Goal: Task Accomplishment & Management: Complete application form

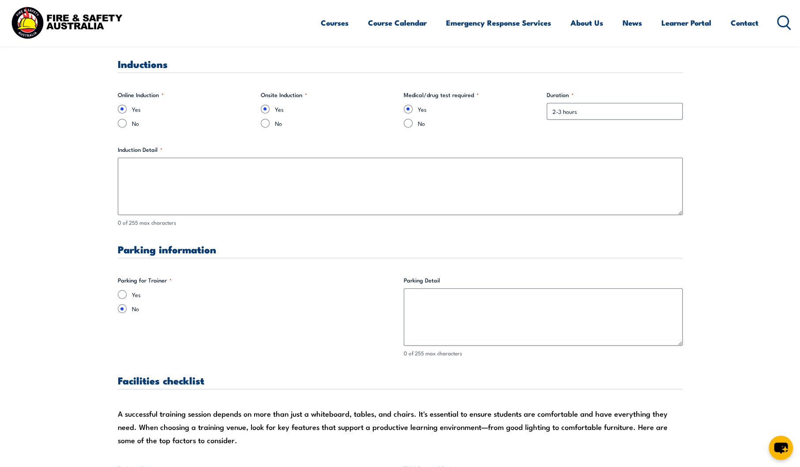
scroll to position [1029, 0]
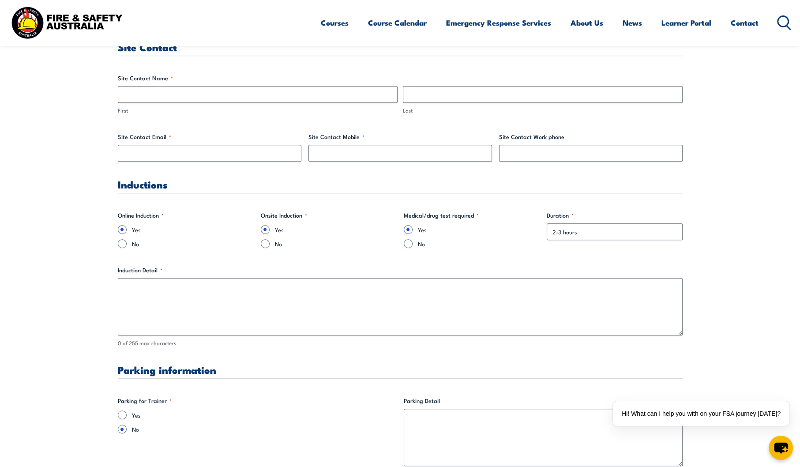
scroll to position [441, 0]
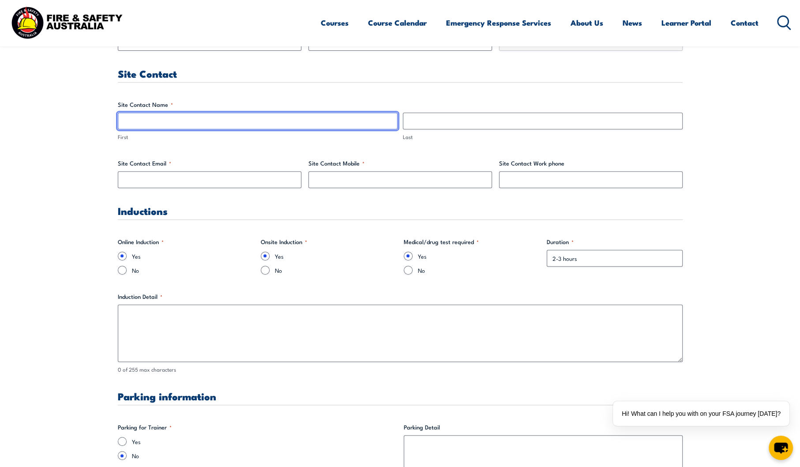
click at [173, 119] on input "First" at bounding box center [258, 120] width 280 height 17
type input "Dahlia"
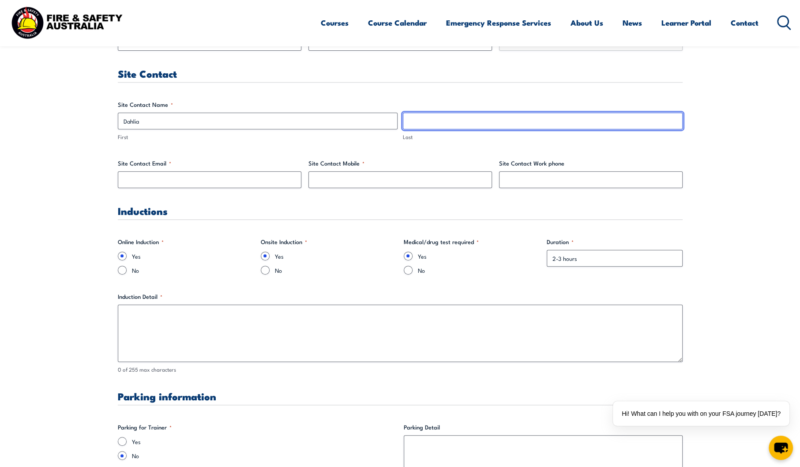
type input "[PERSON_NAME]"
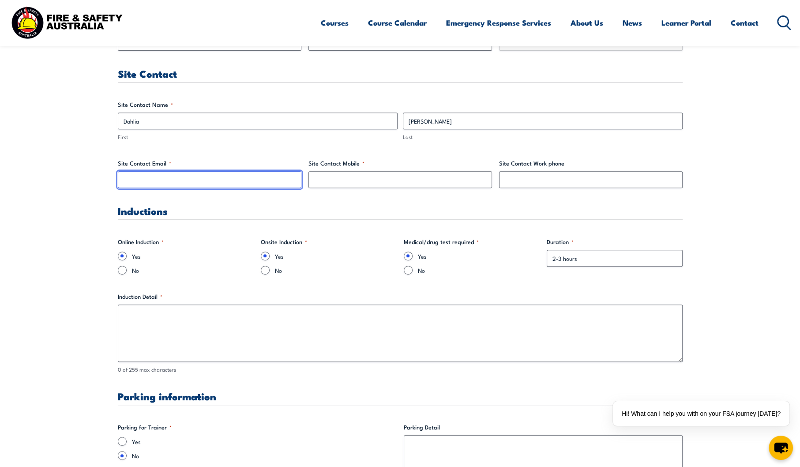
click at [196, 179] on input "Site Contact Email *" at bounding box center [210, 179] width 184 height 17
type input "[EMAIL_ADDRESS][PERSON_NAME][DOMAIN_NAME]"
type input "0477995861"
click at [264, 270] on input "No" at bounding box center [265, 270] width 9 height 9
radio input "true"
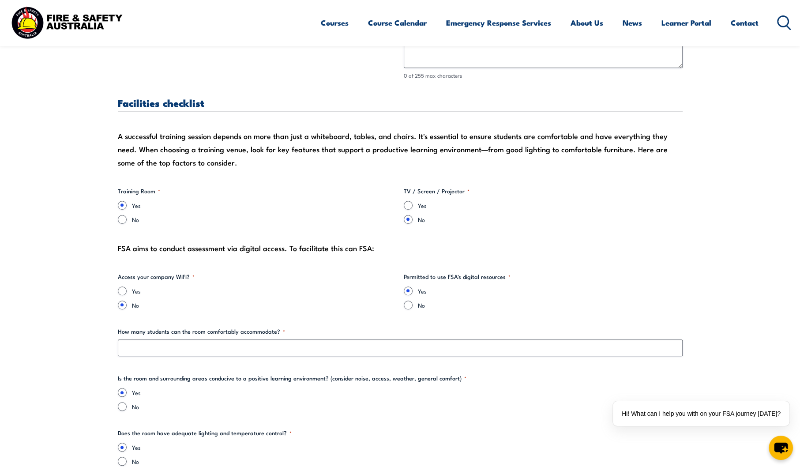
scroll to position [882, 0]
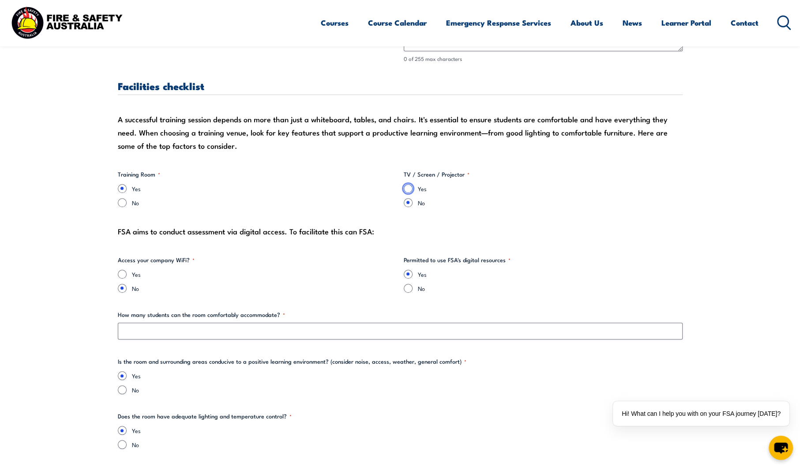
click at [408, 187] on input "Yes" at bounding box center [408, 188] width 9 height 9
radio input "true"
click at [120, 272] on input "Yes" at bounding box center [122, 274] width 9 height 9
radio input "true"
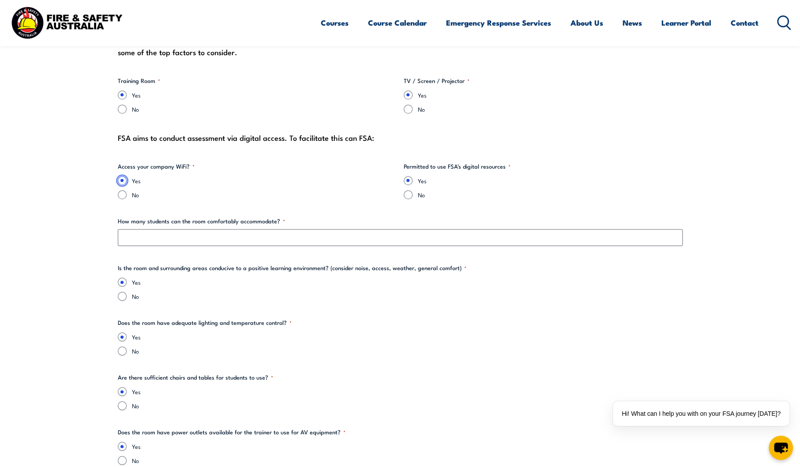
scroll to position [1029, 0]
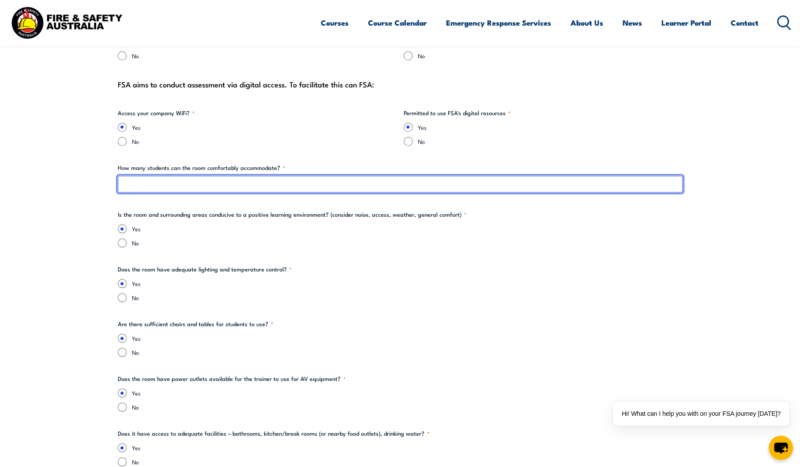
click at [236, 186] on input "How many students can the room comfortably accommodate? *" at bounding box center [400, 184] width 565 height 17
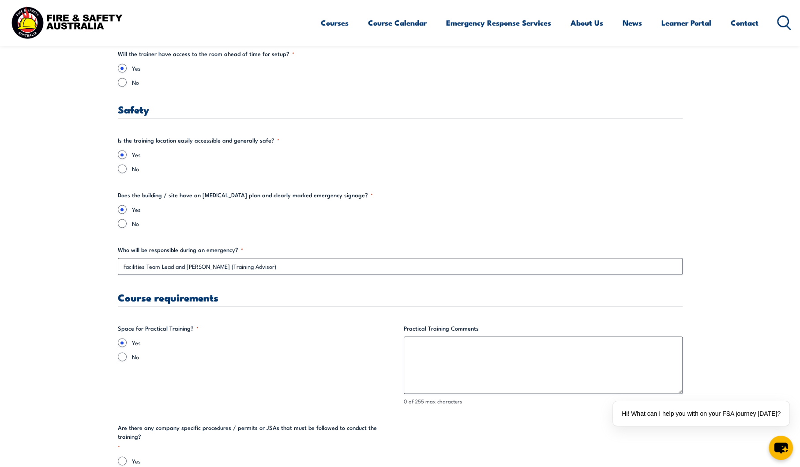
scroll to position [1544, 0]
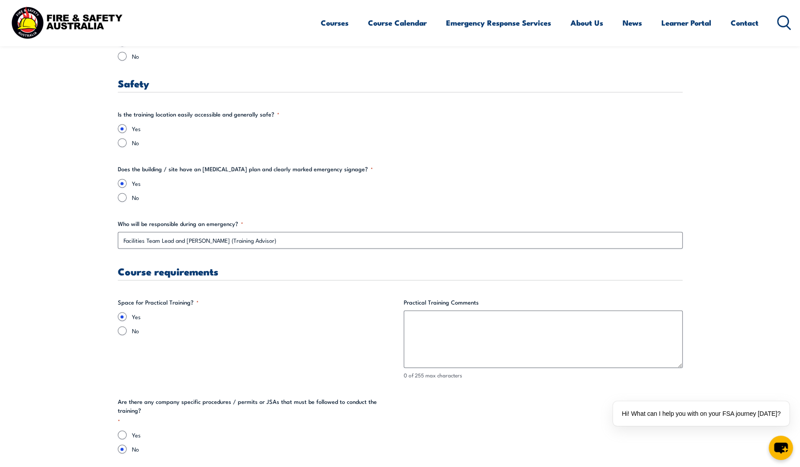
type input "15"
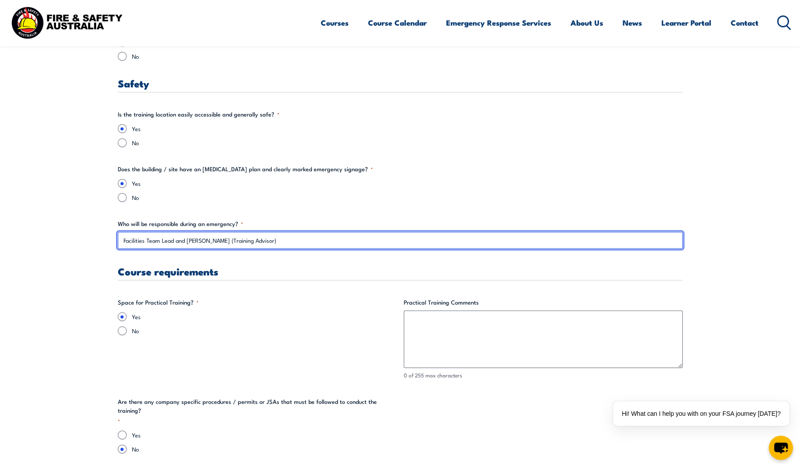
drag, startPoint x: 187, startPoint y: 239, endPoint x: 215, endPoint y: 239, distance: 28.2
click at [215, 239] on input "Facilities Team Lead and [PERSON_NAME] (Training Advisor)" at bounding box center [400, 240] width 565 height 17
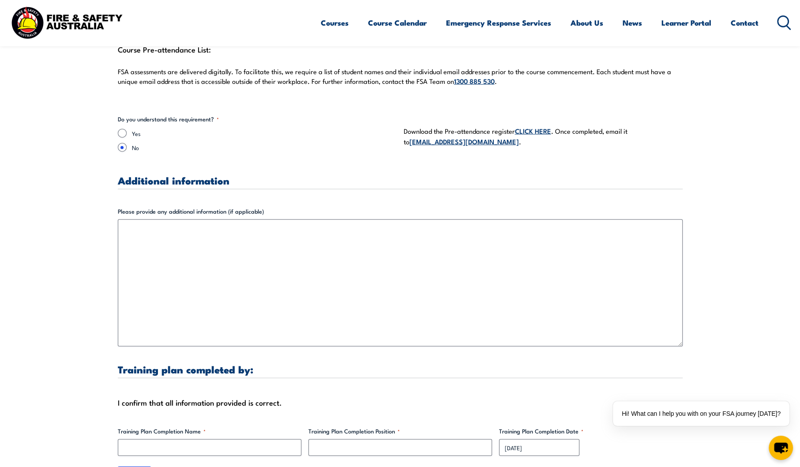
scroll to position [2499, 0]
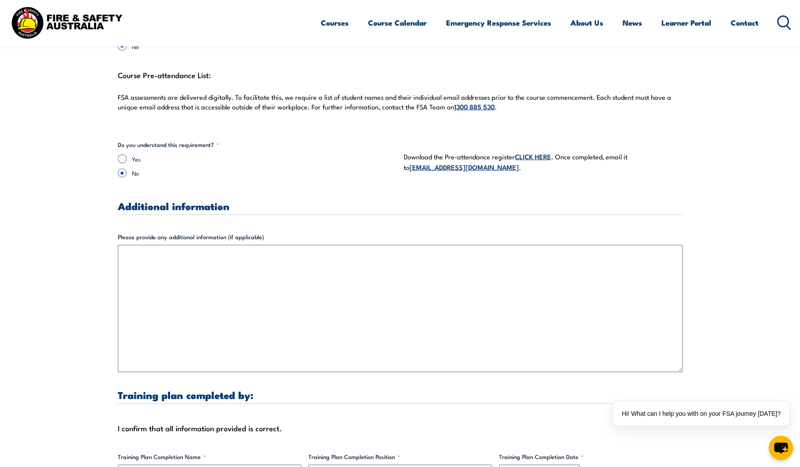
type input "Facilities Team Lead and [PERSON_NAME] (Training Advisor)"
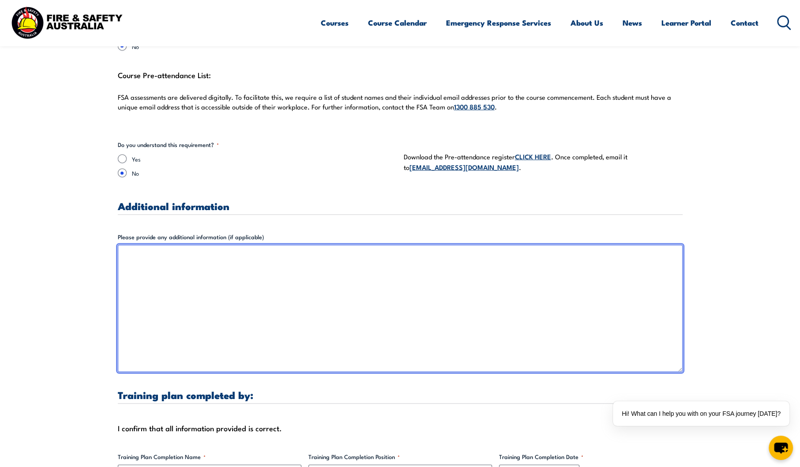
click at [385, 295] on textarea "Please provide any additional information (if applicable)" at bounding box center [400, 308] width 565 height 127
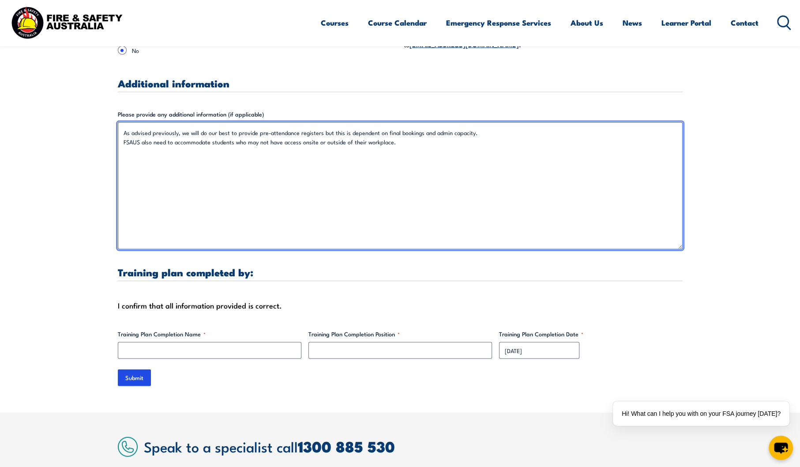
scroll to position [2647, 0]
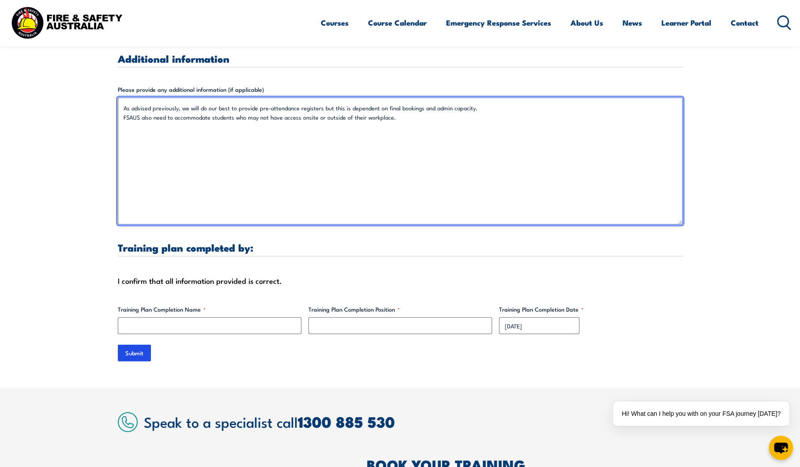
type textarea "As advised previously, we will do our best to provide pre-attendance registers …"
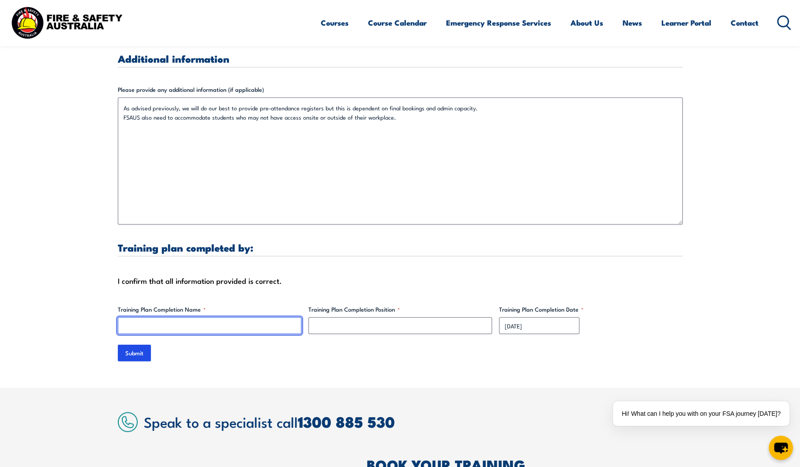
click at [227, 318] on input "Training Plan Completion Name *" at bounding box center [210, 325] width 184 height 17
type input "[PERSON_NAME]"
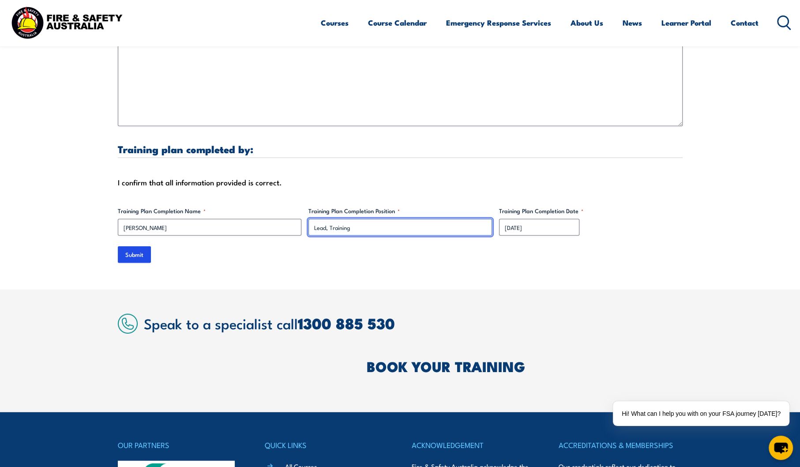
scroll to position [2867, 0]
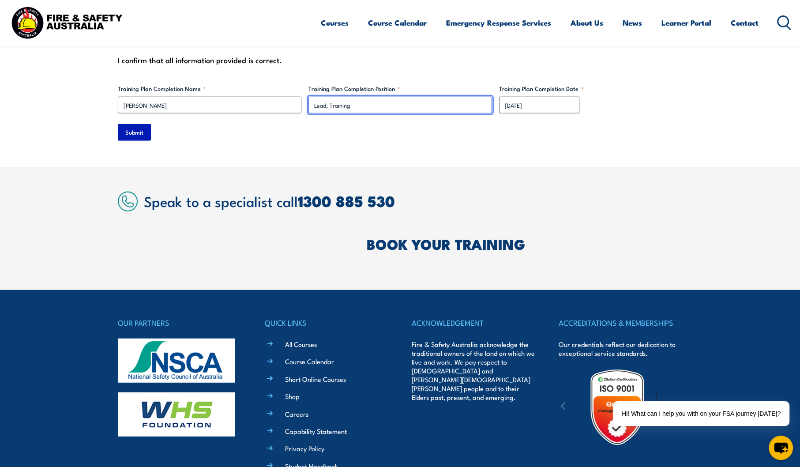
type input "Lead, Training"
click at [138, 124] on input "Submit" at bounding box center [134, 132] width 33 height 17
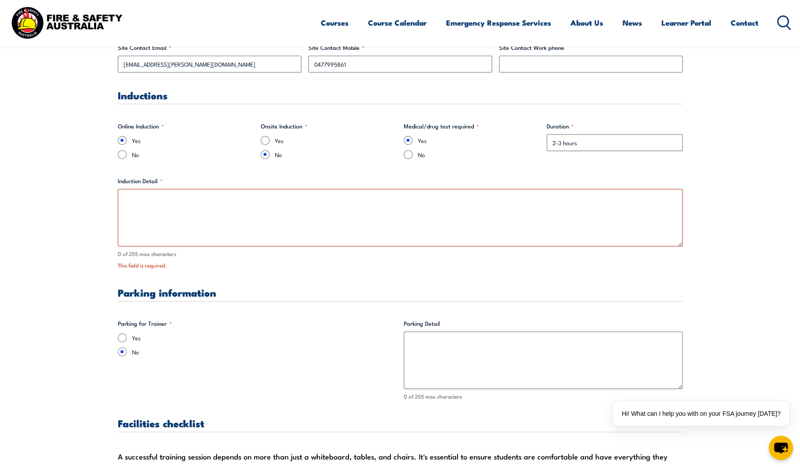
scroll to position [574, 0]
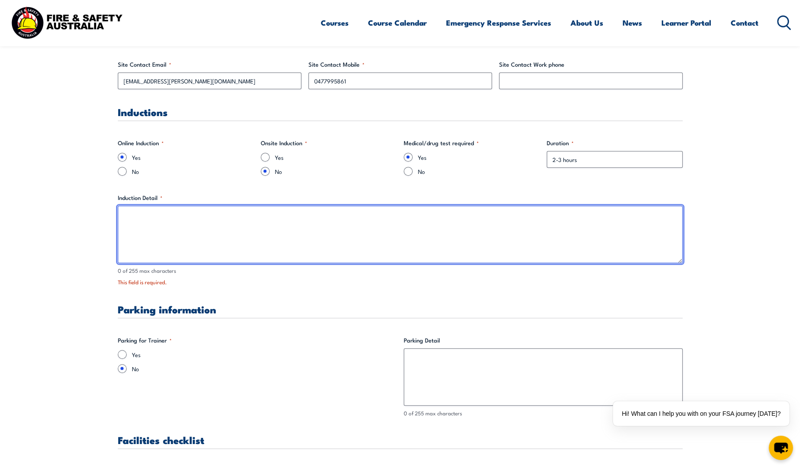
click at [354, 247] on textarea "Induction Detail *" at bounding box center [400, 234] width 565 height 57
type textarea "O"
type textarea "C"
type textarea "Site compliance requirements are provided to FSAUS."
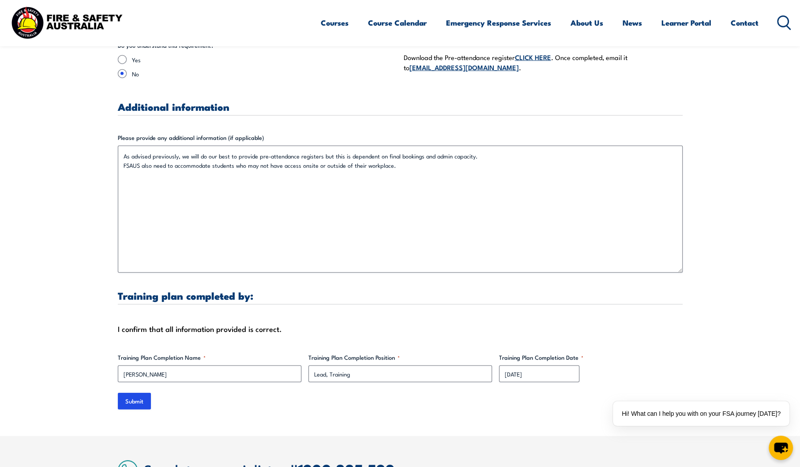
scroll to position [2853, 0]
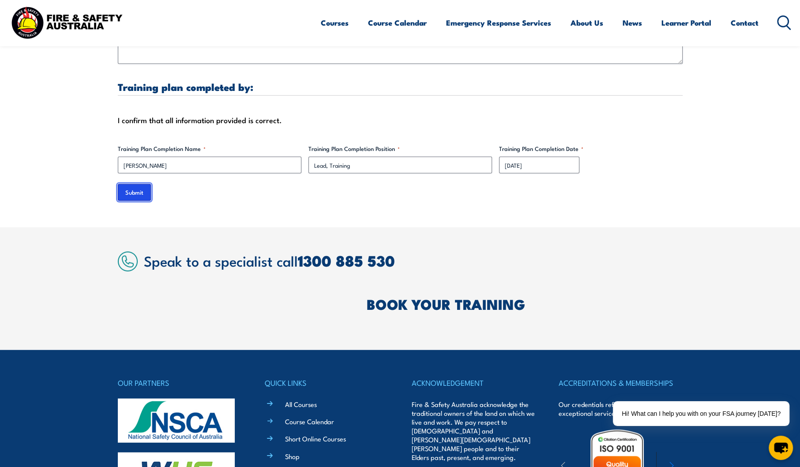
click at [137, 184] on input "Submit" at bounding box center [134, 192] width 33 height 17
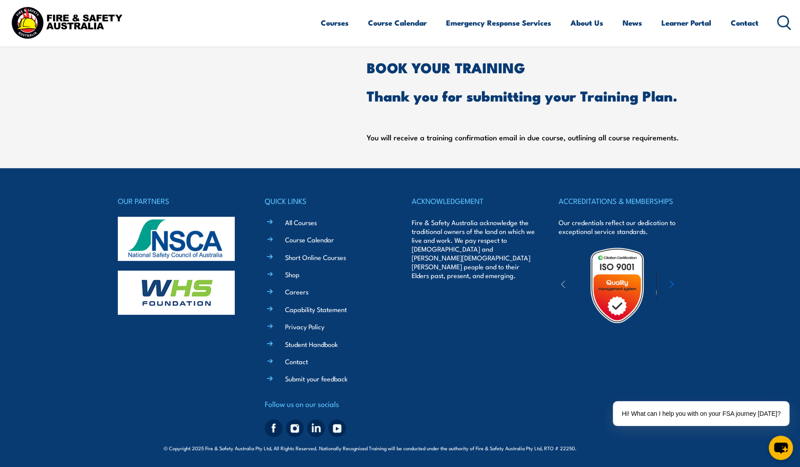
scroll to position [367, 0]
